Goal: Task Accomplishment & Management: Use online tool/utility

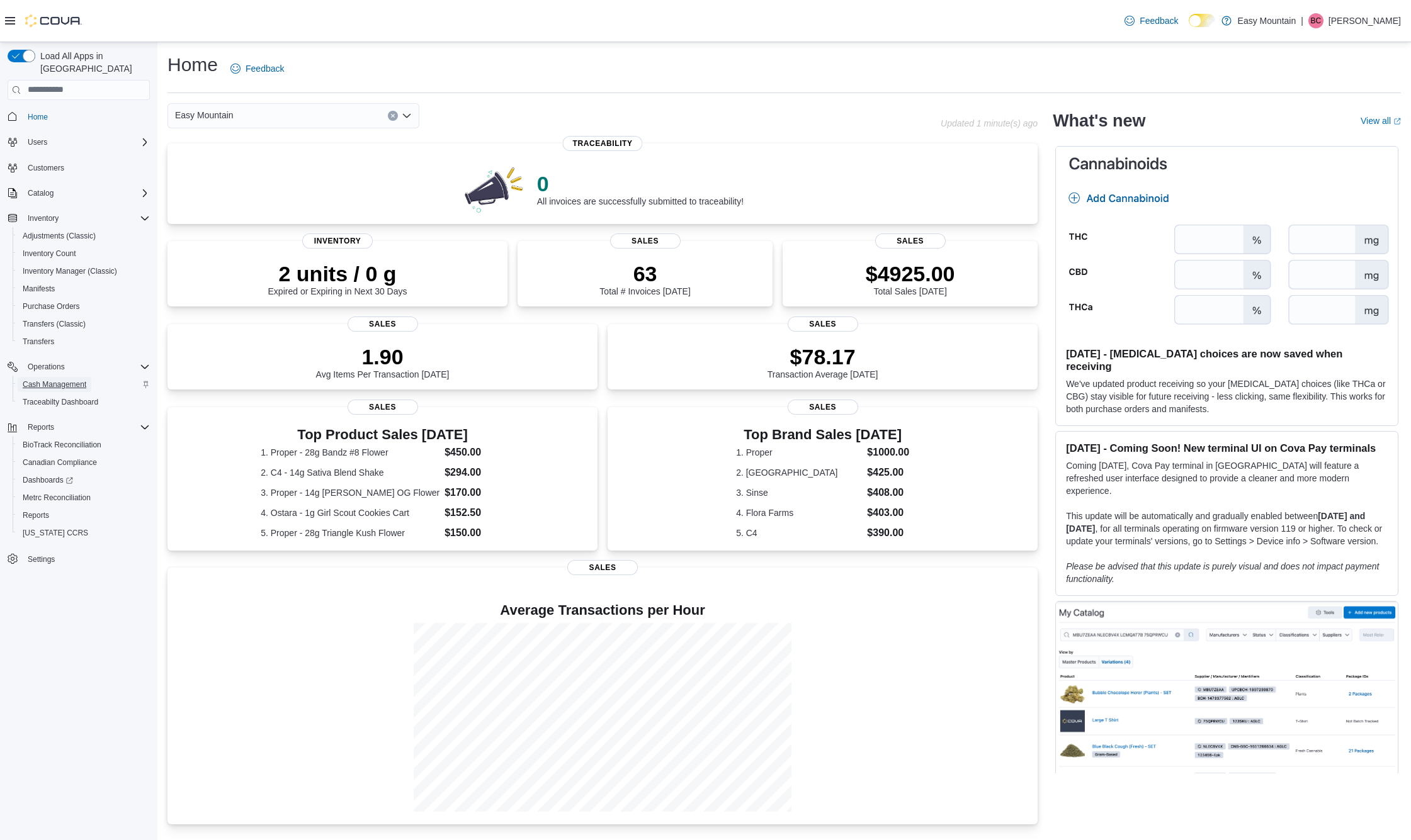
drag, startPoint x: 0, startPoint y: 0, endPoint x: 76, endPoint y: 376, distance: 383.6
click at [76, 380] on span "Cash Management" at bounding box center [54, 385] width 63 height 10
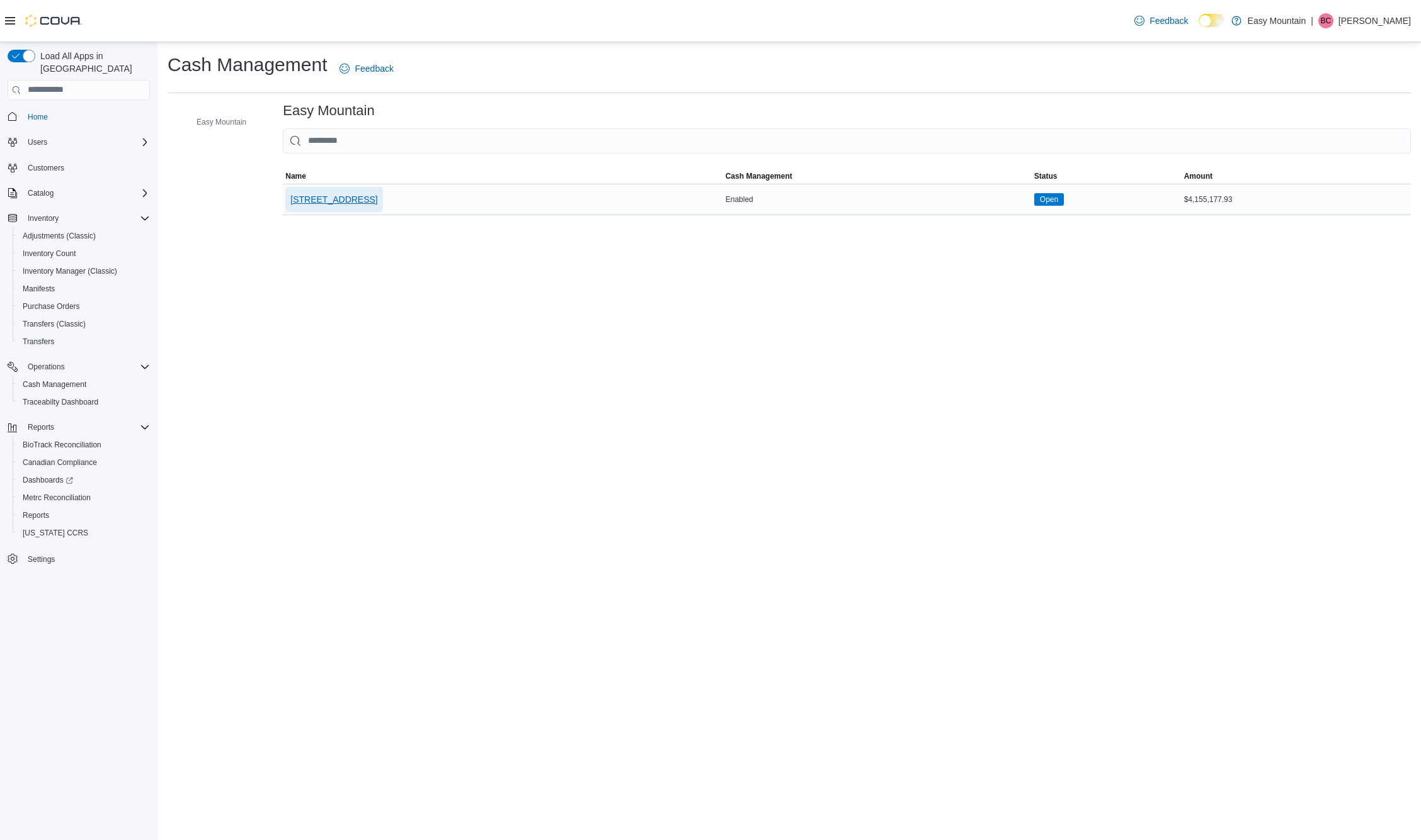
click at [377, 195] on span "7827 W Farm Rd 174 Republic Mo 65738" at bounding box center [334, 199] width 87 height 12
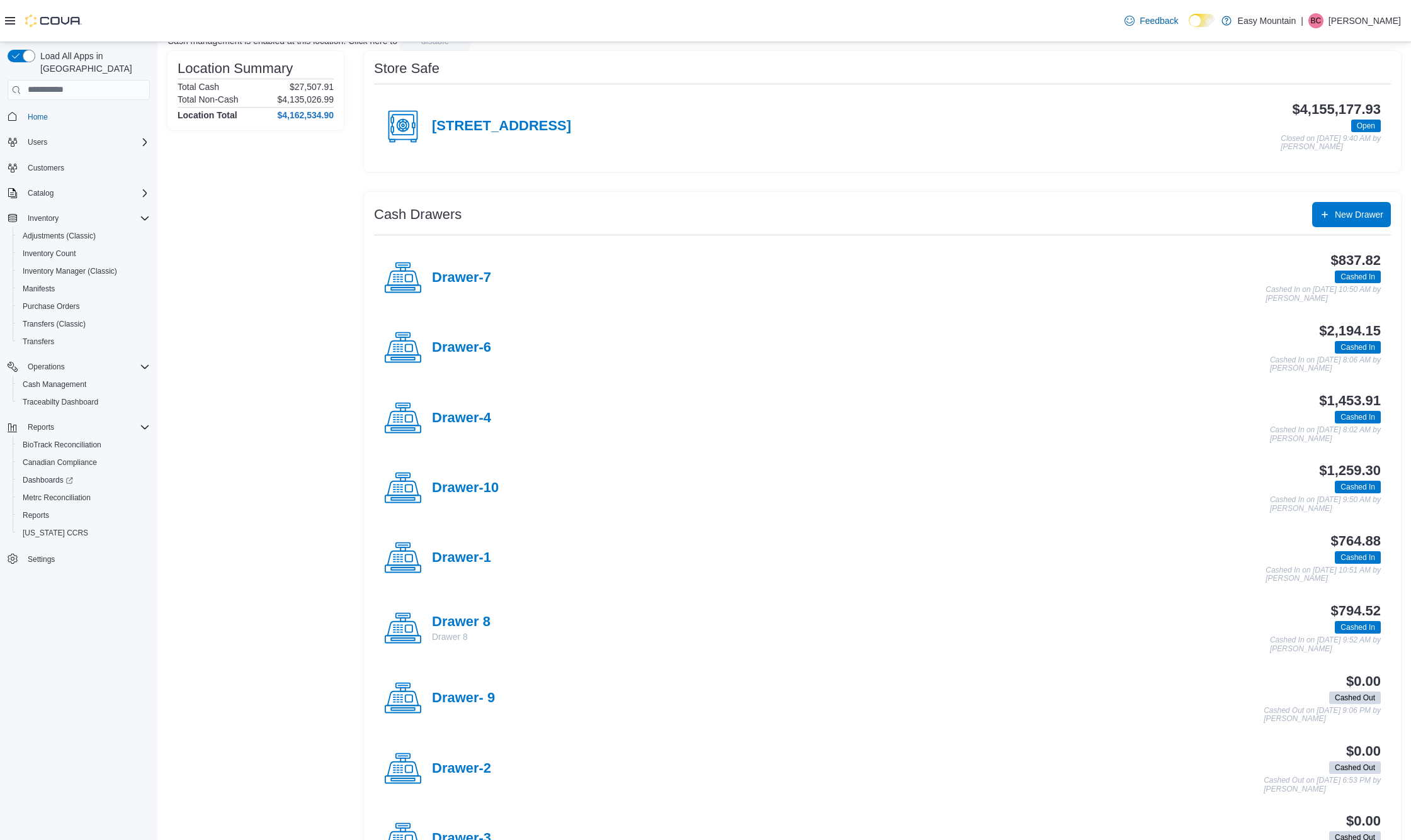
scroll to position [93, 0]
